Goal: Transaction & Acquisition: Purchase product/service

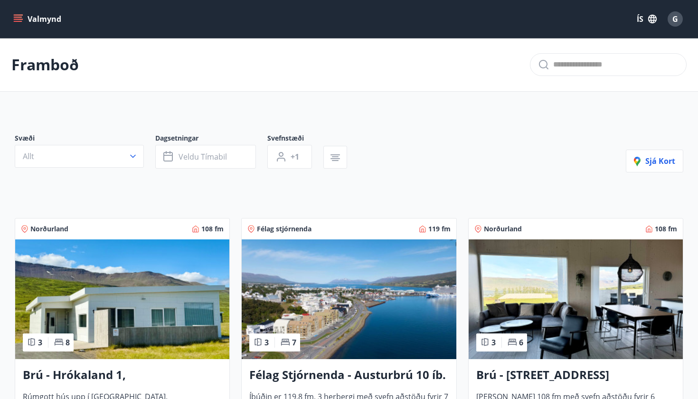
click at [23, 18] on button "Valmynd" at bounding box center [38, 18] width 54 height 17
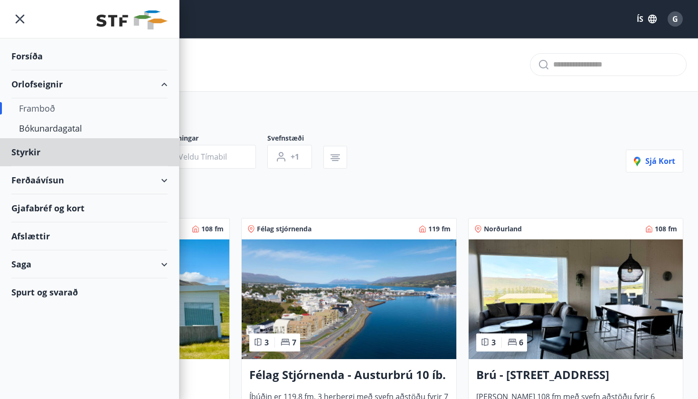
click at [31, 61] on div "Forsíða" at bounding box center [89, 56] width 156 height 28
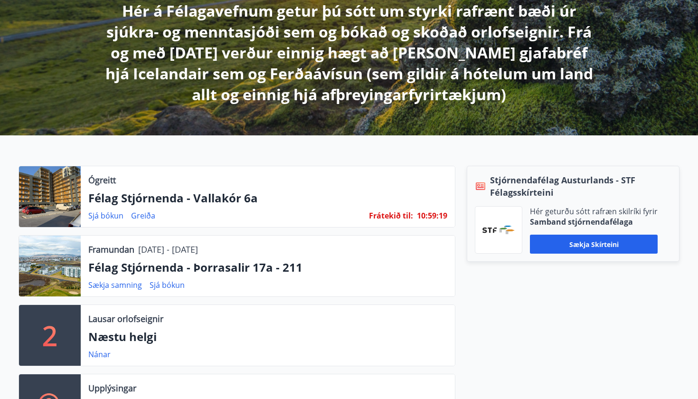
scroll to position [183, 0]
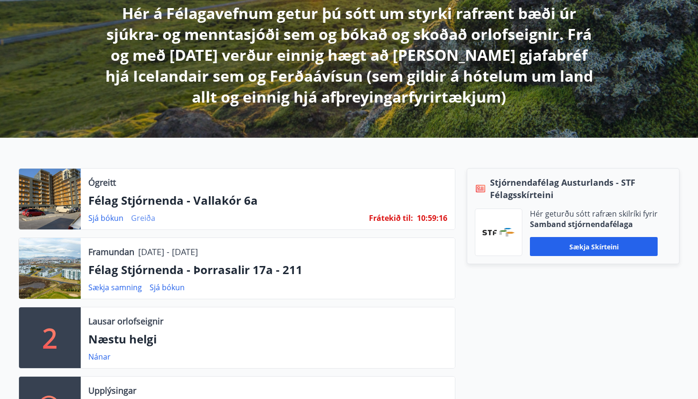
click at [139, 221] on link "Greiða" at bounding box center [143, 218] width 24 height 10
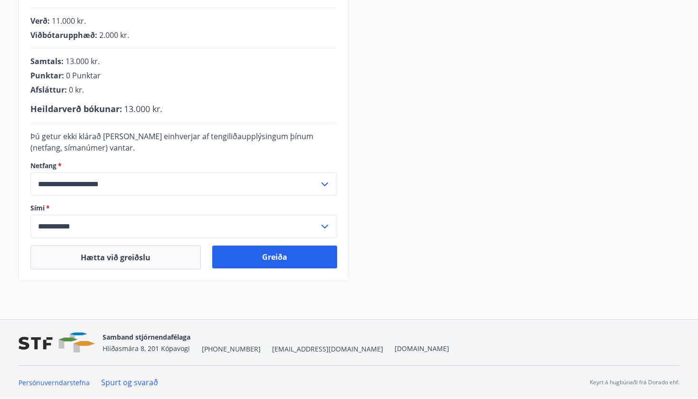
scroll to position [244, 0]
click at [303, 260] on button "Greiða" at bounding box center [274, 256] width 125 height 23
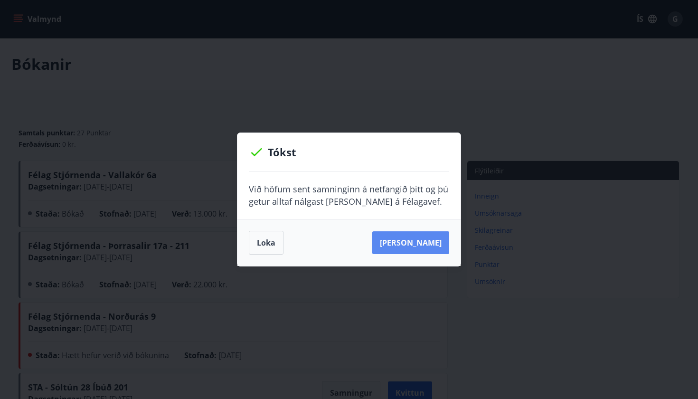
click at [416, 252] on button "[PERSON_NAME]" at bounding box center [410, 242] width 77 height 23
click at [413, 245] on button "[PERSON_NAME]" at bounding box center [410, 242] width 77 height 23
click at [267, 242] on button "Loka" at bounding box center [266, 243] width 35 height 24
